Goal: Find specific page/section: Find specific page/section

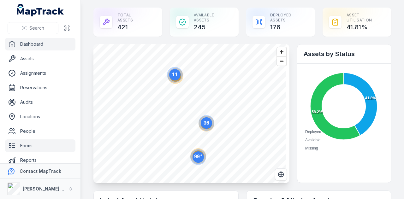
click at [34, 147] on link "Forms" at bounding box center [40, 145] width 70 height 13
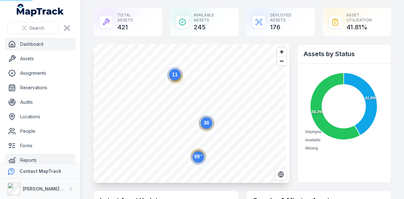
click at [35, 159] on link "Reports" at bounding box center [40, 160] width 70 height 13
click at [33, 159] on link "Reports" at bounding box center [40, 160] width 70 height 13
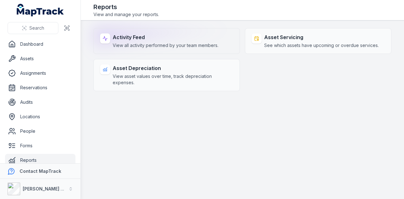
click at [143, 39] on strong "Activity Feed" at bounding box center [166, 37] width 106 height 8
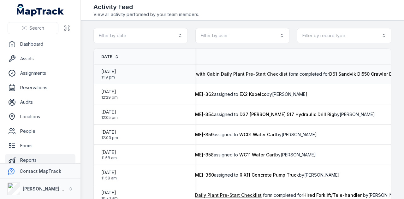
scroll to position [0, 148]
click at [364, 37] on button "Filter by record type" at bounding box center [344, 35] width 94 height 15
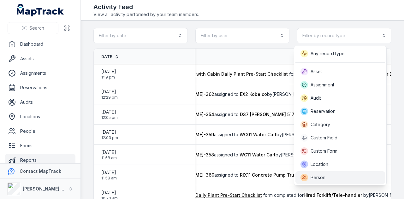
click at [329, 177] on div "Person" at bounding box center [339, 178] width 79 height 8
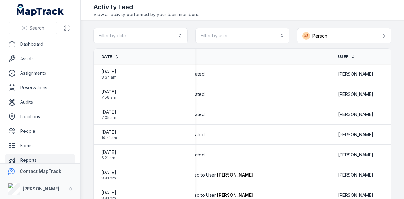
scroll to position [0, 114]
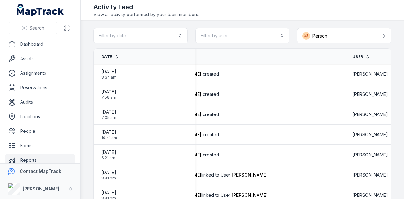
click at [265, 9] on div "Activity Feed View all activity performed by your team members." at bounding box center [242, 10] width 298 height 15
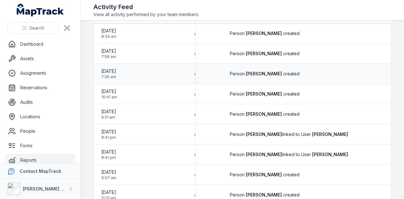
scroll to position [0, 0]
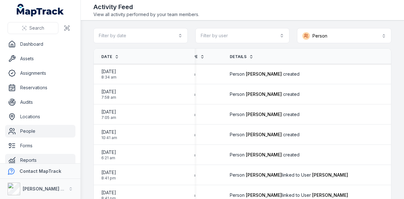
click at [50, 129] on link "People" at bounding box center [40, 131] width 70 height 13
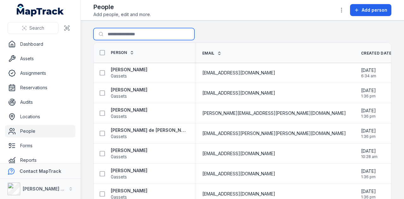
click at [126, 35] on input "Search for people" at bounding box center [143, 34] width 101 height 12
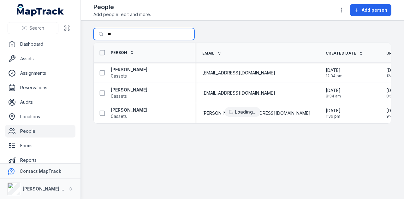
type input "*"
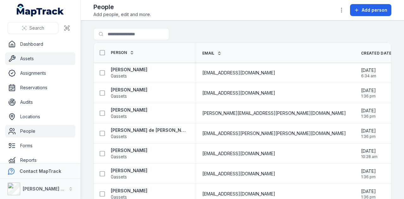
click at [52, 60] on link "Assets" at bounding box center [40, 58] width 70 height 13
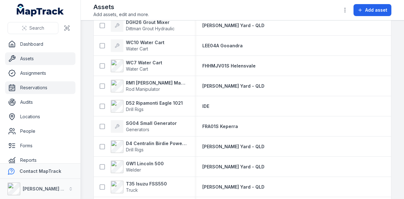
click at [47, 90] on link "Reservations" at bounding box center [40, 87] width 70 height 13
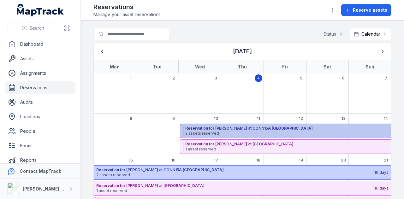
click at [242, 131] on span "2 assets reserved" at bounding box center [321, 133] width 273 height 5
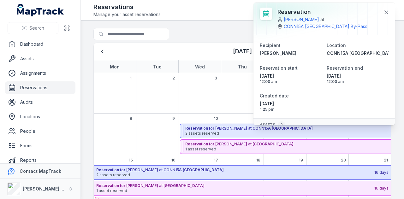
scroll to position [51, 0]
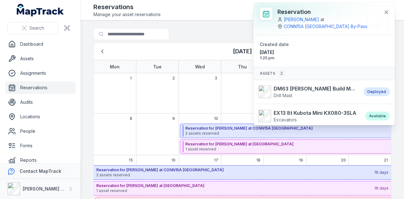
click at [204, 41] on div "Search for reservations Status Calendar ********" at bounding box center [242, 35] width 298 height 15
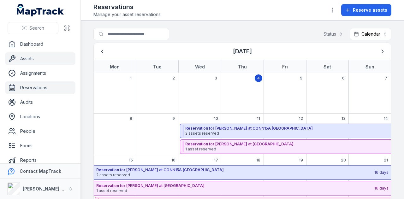
click at [31, 59] on link "Assets" at bounding box center [40, 58] width 70 height 13
